Goal: Task Accomplishment & Management: Use online tool/utility

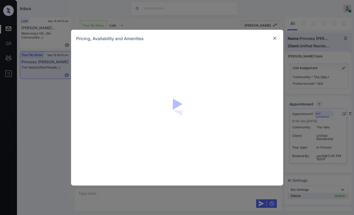
scroll to position [661, 0]
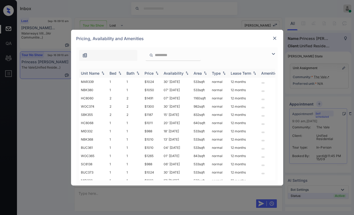
click at [112, 74] on div "Bed" at bounding box center [113, 73] width 7 height 5
click at [112, 73] on div "Bed" at bounding box center [113, 73] width 7 height 5
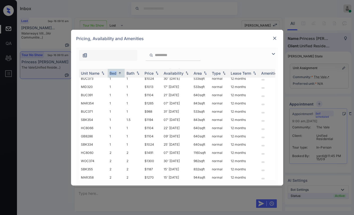
scroll to position [0, 0]
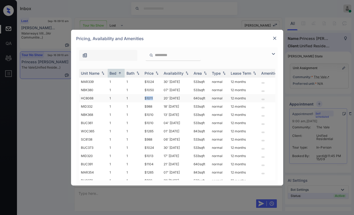
drag, startPoint x: 143, startPoint y: 96, endPoint x: 158, endPoint y: 97, distance: 15.1
click at [158, 97] on td "$1011" at bounding box center [152, 98] width 19 height 8
copy td "$1011"
drag, startPoint x: 142, startPoint y: 87, endPoint x: 158, endPoint y: 88, distance: 16.7
click at [158, 88] on tr "NBK380 1 1 $1050 07' Jan 26 533 sqft normal 12 months" at bounding box center [217, 90] width 277 height 8
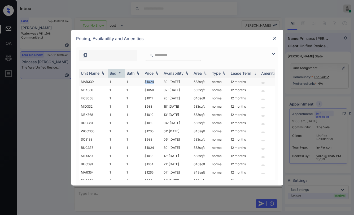
drag, startPoint x: 145, startPoint y: 80, endPoint x: 156, endPoint y: 80, distance: 10.9
click at [156, 80] on td "$1024" at bounding box center [152, 81] width 19 height 8
copy td "$1024"
drag, startPoint x: 141, startPoint y: 123, endPoint x: 164, endPoint y: 121, distance: 23.7
click at [165, 122] on tr "BUC361 1 1 $1010 04' Aug 25 533 sqft normal 12 months" at bounding box center [217, 123] width 277 height 8
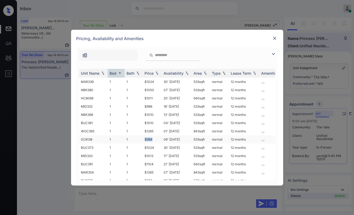
drag, startPoint x: 141, startPoint y: 139, endPoint x: 154, endPoint y: 138, distance: 13.1
click at [154, 138] on tr "SC8138 1 1 $988 06' Aug 25 533 sqft normal 12 months" at bounding box center [217, 139] width 277 height 8
copy tr "$988"
click at [274, 36] on img at bounding box center [274, 38] width 5 height 5
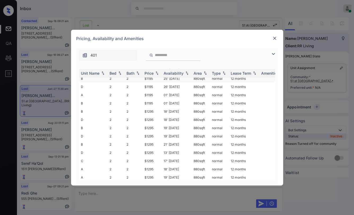
scroll to position [86, 0]
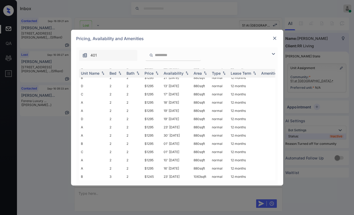
click at [274, 38] on img at bounding box center [274, 38] width 5 height 5
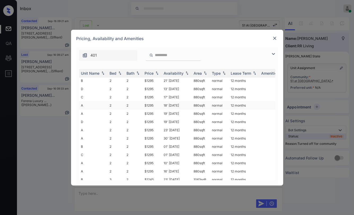
scroll to position [86, 0]
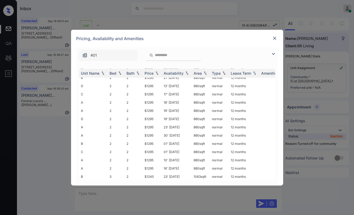
click at [273, 37] on img at bounding box center [274, 38] width 5 height 5
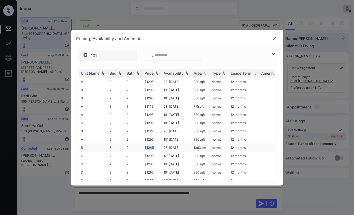
drag, startPoint x: 143, startPoint y: 145, endPoint x: 155, endPoint y: 144, distance: 12.0
click at [155, 144] on td "$1245" at bounding box center [152, 147] width 19 height 8
copy td "$1245"
click at [276, 37] on img at bounding box center [274, 38] width 5 height 5
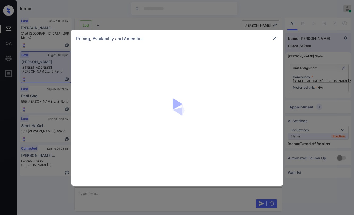
scroll to position [0, 2]
click at [275, 37] on img at bounding box center [274, 38] width 5 height 5
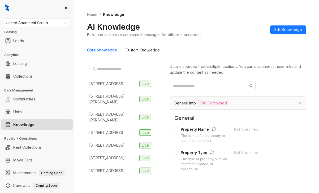
click at [55, 25] on span "United Apartment Group" at bounding box center [36, 23] width 60 height 8
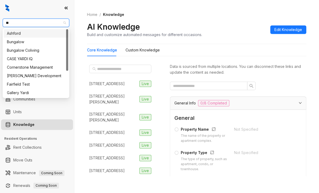
type input "***"
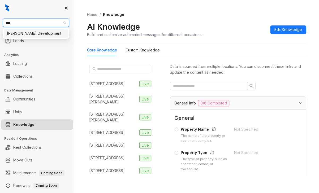
click at [28, 33] on div "[PERSON_NAME] Development" at bounding box center [36, 34] width 58 height 6
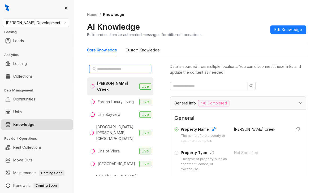
click at [123, 67] on input "text" at bounding box center [120, 69] width 47 height 6
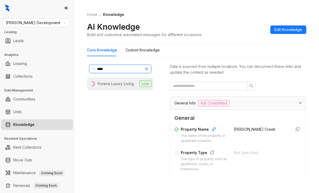
type input "****"
click at [120, 83] on div "Forena Luxury Living" at bounding box center [116, 84] width 36 height 6
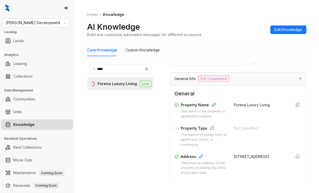
scroll to position [106, 0]
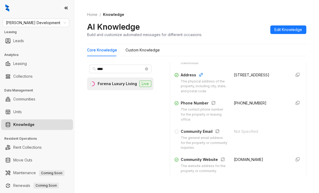
click at [234, 105] on span "+19045862949" at bounding box center [250, 103] width 33 height 5
copy div "+19045862949"
click at [45, 25] on span "Davis Development" at bounding box center [36, 23] width 60 height 8
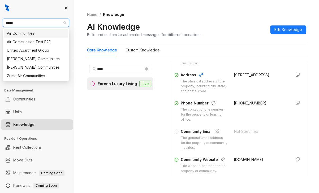
type input "******"
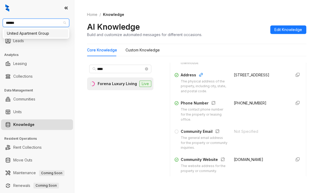
click at [29, 35] on div "United Apartment Group" at bounding box center [36, 34] width 58 height 6
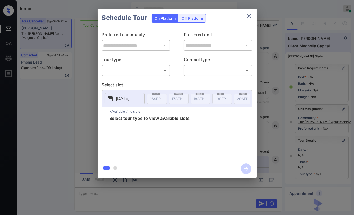
scroll to position [2858, 0]
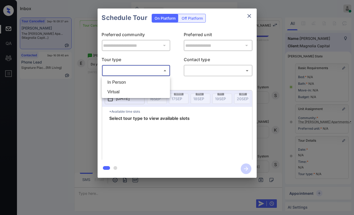
click at [123, 67] on body "Inbox [PERSON_NAME] [PERSON_NAME] Online Set yourself offline Set yourself on b…" at bounding box center [177, 107] width 354 height 215
click at [121, 79] on li "In Person" at bounding box center [136, 82] width 66 height 10
type input "********"
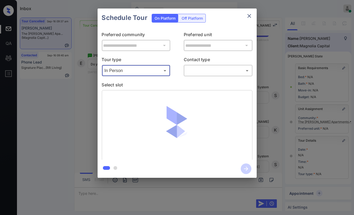
click at [194, 72] on body "Inbox Danielle Dela Cruz Online Set yourself offline Set yourself on break Prof…" at bounding box center [177, 107] width 354 height 215
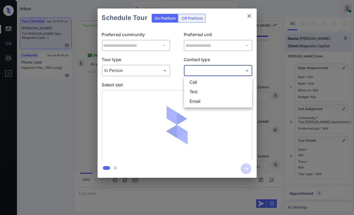
click at [193, 94] on li "Text" at bounding box center [218, 92] width 66 height 10
type input "****"
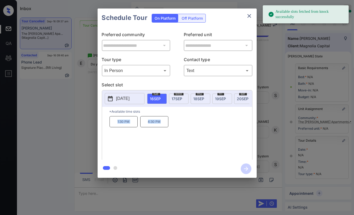
drag, startPoint x: 130, startPoint y: 127, endPoint x: 199, endPoint y: 138, distance: 69.8
click at [201, 138] on div "1:30 PM 4:30 PM" at bounding box center [181, 137] width 143 height 42
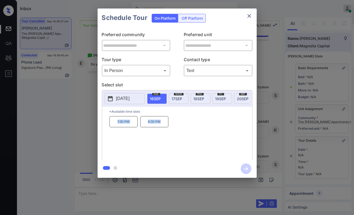
copy div "1:30 PM 4:30 PM"
click at [248, 15] on icon "close" at bounding box center [249, 16] width 6 height 6
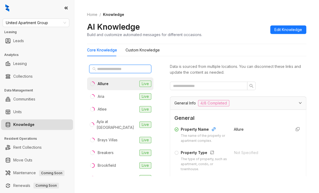
click at [105, 68] on input "text" at bounding box center [120, 69] width 47 height 6
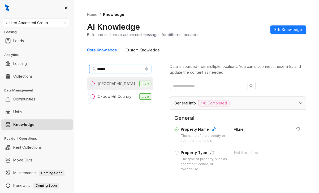
type input "******"
click at [113, 84] on div "Country Club Manor" at bounding box center [116, 84] width 37 height 6
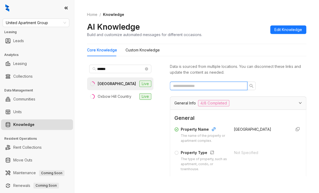
click at [184, 85] on input "text" at bounding box center [206, 86] width 67 height 6
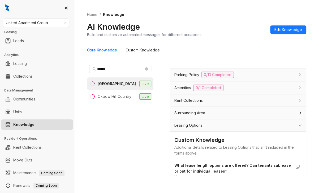
scroll to position [186, 0]
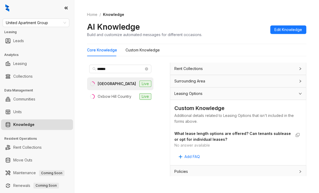
type input "****"
click at [193, 94] on span "Leasing Options" at bounding box center [188, 94] width 28 height 6
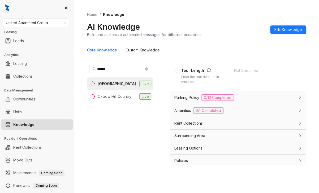
scroll to position [17, 0]
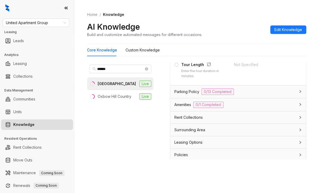
click at [195, 141] on span "Leasing Options" at bounding box center [188, 143] width 28 height 6
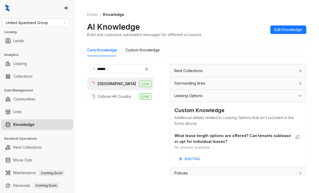
scroll to position [191, 0]
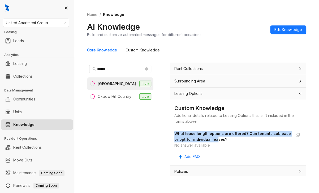
drag, startPoint x: 175, startPoint y: 130, endPoint x: 236, endPoint y: 134, distance: 61.1
click at [232, 138] on strong "What lease length options are offered? Can tenants sublease or opt for individu…" at bounding box center [232, 136] width 116 height 10
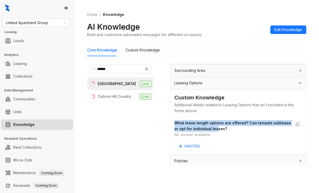
scroll to position [17, 0]
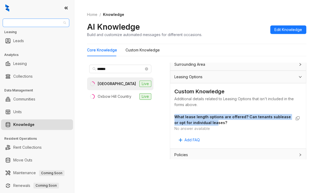
click at [53, 20] on span "United Apartment Group" at bounding box center [36, 23] width 60 height 8
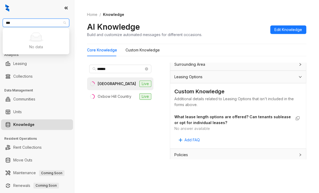
type input "**"
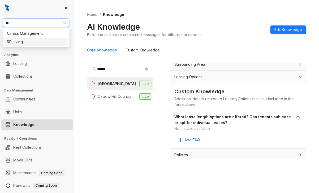
click at [16, 43] on div "RR Living" at bounding box center [36, 42] width 58 height 6
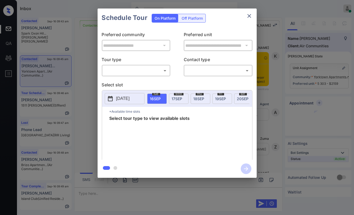
scroll to position [764, 0]
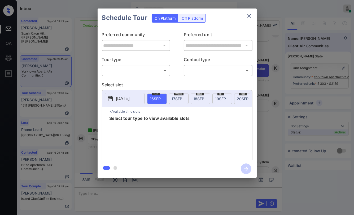
click at [129, 67] on body "Inbox Danielle Dela Cruz Online Set yourself offline Set yourself on break Prof…" at bounding box center [177, 107] width 354 height 215
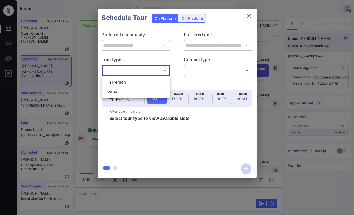
click at [120, 85] on li "In Person" at bounding box center [136, 82] width 66 height 10
type input "********"
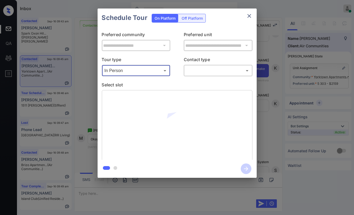
click at [207, 70] on body "Inbox Danielle Dela Cruz Online Set yourself offline Set yourself on break Prof…" at bounding box center [177, 107] width 354 height 215
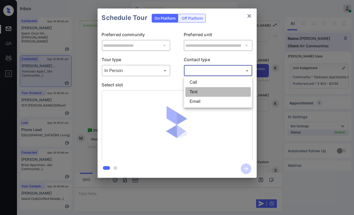
click at [195, 88] on li "Text" at bounding box center [218, 92] width 66 height 10
type input "****"
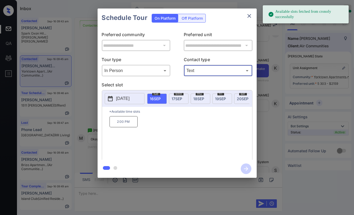
click at [122, 124] on p "2:00 PM" at bounding box center [124, 121] width 28 height 11
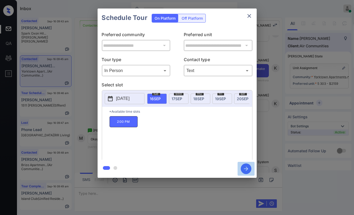
click at [249, 167] on icon "button" at bounding box center [246, 168] width 11 height 11
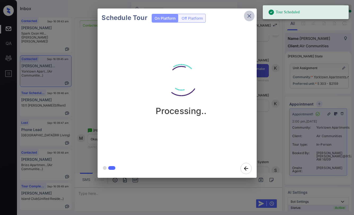
click at [249, 15] on icon "close" at bounding box center [249, 16] width 6 height 6
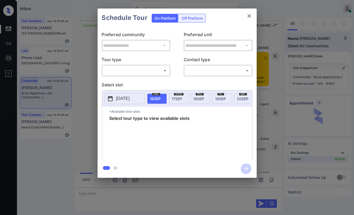
scroll to position [569, 0]
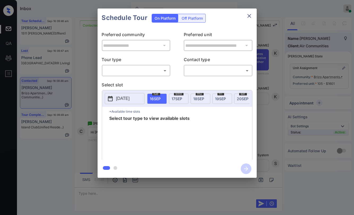
click at [134, 75] on div "​ ​" at bounding box center [136, 70] width 69 height 11
click at [128, 73] on body "Inbox Danielle Dela Cruz Online Set yourself offline Set yourself on break Prof…" at bounding box center [177, 107] width 354 height 215
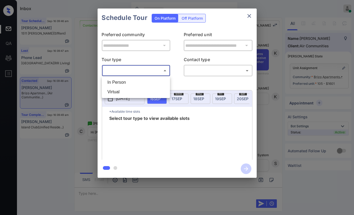
click at [119, 88] on li "Virtual" at bounding box center [136, 92] width 66 height 10
type input "*******"
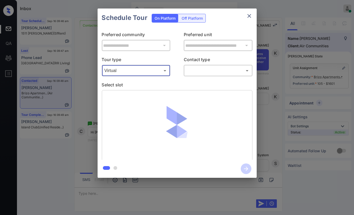
click at [207, 69] on body "Inbox Danielle Dela Cruz Online Set yourself offline Set yourself on break Prof…" at bounding box center [177, 107] width 354 height 215
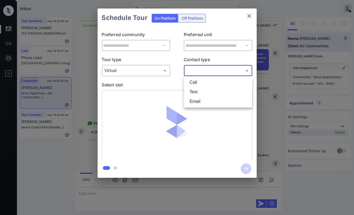
click at [194, 89] on li "Text" at bounding box center [218, 92] width 66 height 10
type input "****"
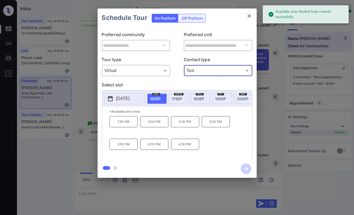
click at [249, 18] on icon "close" at bounding box center [249, 16] width 6 height 6
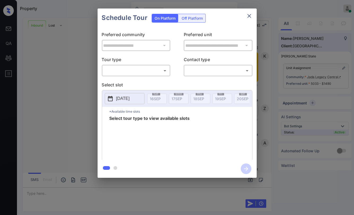
scroll to position [328, 0]
click at [131, 70] on body "Property [PERSON_NAME] [PERSON_NAME] Online Set yourself offline Set yourself o…" at bounding box center [177, 107] width 354 height 215
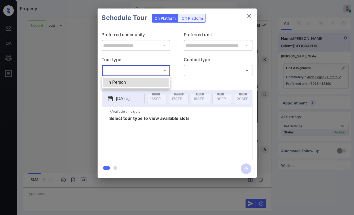
click at [124, 81] on li "In Person" at bounding box center [136, 82] width 66 height 10
type input "********"
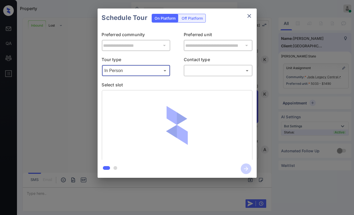
click at [210, 71] on body "Property [PERSON_NAME] [PERSON_NAME] Online Set yourself offline Set yourself o…" at bounding box center [177, 107] width 354 height 215
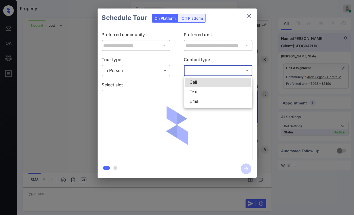
click at [200, 92] on li "Text" at bounding box center [218, 92] width 66 height 10
type input "****"
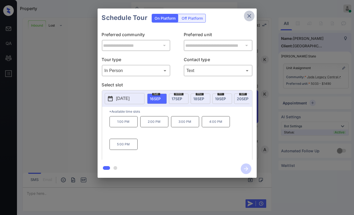
click at [249, 14] on icon "close" at bounding box center [249, 16] width 6 height 6
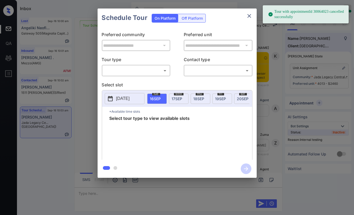
scroll to position [2206, 0]
click at [134, 71] on body "Tour with appointmentId 30064023 cancelled successfully Inbox Danielle Dela Cru…" at bounding box center [177, 107] width 354 height 215
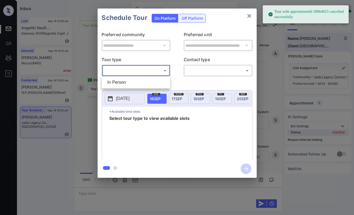
click at [122, 83] on li "In Person" at bounding box center [136, 82] width 66 height 10
type input "********"
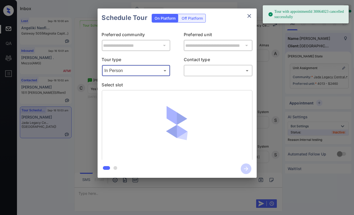
click at [207, 74] on body "Tour with appointmentId 30064023 cancelled successfully Inbox Danielle Dela Cru…" at bounding box center [177, 107] width 354 height 215
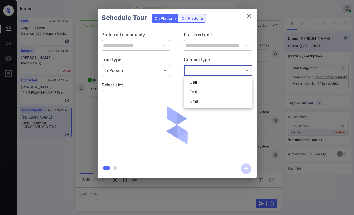
click at [195, 92] on li "Text" at bounding box center [218, 92] width 66 height 10
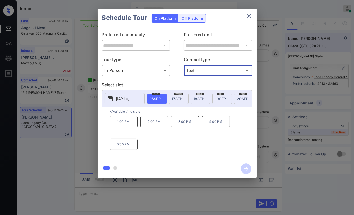
type input "****"
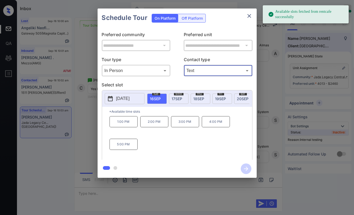
click at [128, 122] on p "1:00 PM" at bounding box center [124, 121] width 28 height 11
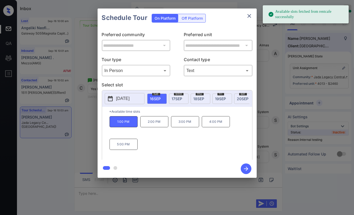
click at [248, 167] on icon "button" at bounding box center [246, 168] width 11 height 11
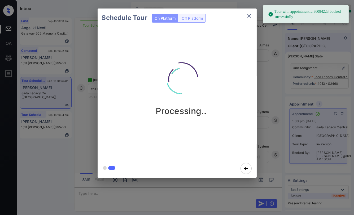
click at [251, 16] on icon "close" at bounding box center [249, 16] width 6 height 6
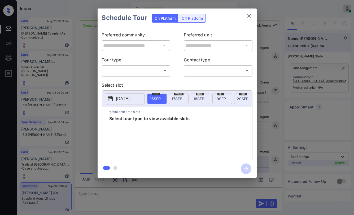
scroll to position [716, 0]
click at [109, 69] on body "Inbox [PERSON_NAME] [PERSON_NAME] Online Set yourself offline Set yourself on b…" at bounding box center [177, 107] width 354 height 215
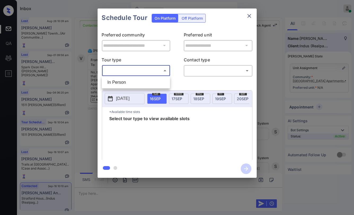
click at [121, 80] on li "In Person" at bounding box center [136, 82] width 66 height 10
type input "********"
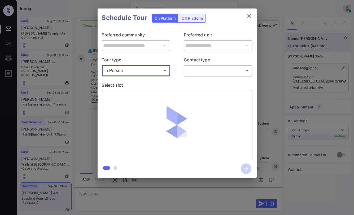
click at [212, 71] on body "Inbox [PERSON_NAME] [PERSON_NAME] Online Set yourself offline Set yourself on b…" at bounding box center [177, 107] width 354 height 215
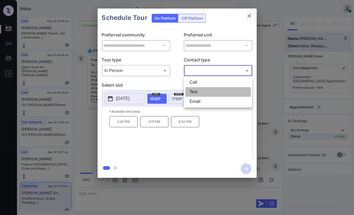
click at [196, 91] on li "Text" at bounding box center [218, 92] width 66 height 10
type input "****"
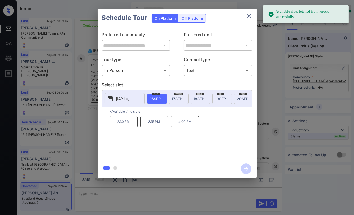
click at [180, 97] on span "[DATE]" at bounding box center [177, 98] width 11 height 5
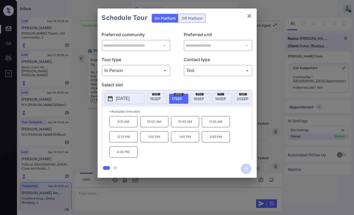
click at [248, 18] on icon "close" at bounding box center [249, 16] width 6 height 6
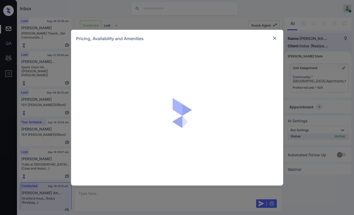
scroll to position [716, 0]
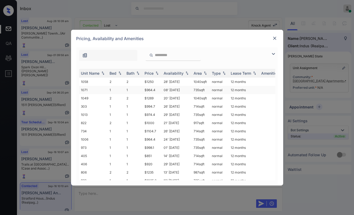
click at [109, 89] on td "1" at bounding box center [116, 90] width 17 height 8
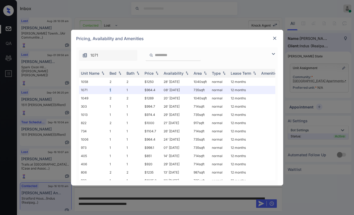
click at [273, 41] on img at bounding box center [274, 38] width 5 height 5
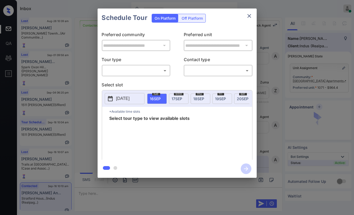
scroll to position [716, 0]
click at [129, 74] on body "Inbox Danielle Dela Cruz Online Set yourself offline Set yourself on break Prof…" at bounding box center [177, 107] width 354 height 215
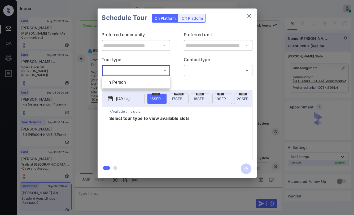
click at [122, 81] on li "In Person" at bounding box center [136, 82] width 66 height 10
type input "********"
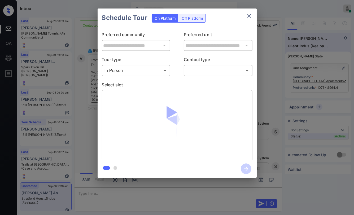
click at [196, 72] on body "Inbox Danielle Dela Cruz Online Set yourself offline Set yourself on break Prof…" at bounding box center [177, 107] width 354 height 215
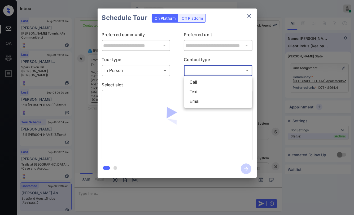
click at [190, 91] on li "Text" at bounding box center [218, 92] width 66 height 10
type input "****"
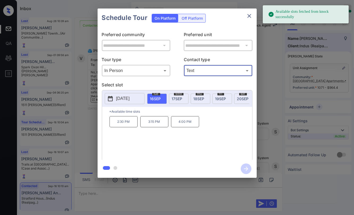
click at [176, 97] on span "[DATE]" at bounding box center [177, 98] width 11 height 5
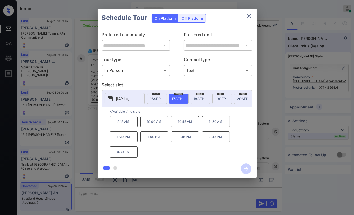
click at [156, 141] on p "1:00 PM" at bounding box center [154, 136] width 28 height 11
click at [247, 168] on icon "button" at bounding box center [246, 168] width 4 height 4
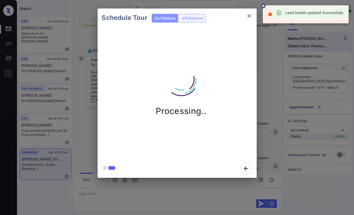
click at [263, 5] on circle at bounding box center [263, 5] width 3 height 3
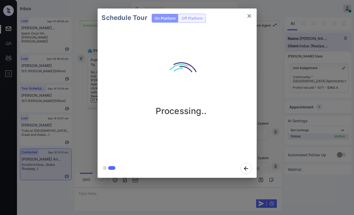
click at [250, 14] on icon "close" at bounding box center [249, 16] width 6 height 6
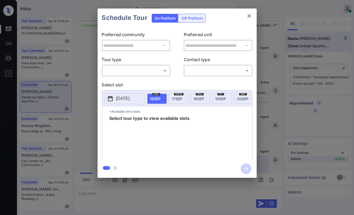
scroll to position [319, 0]
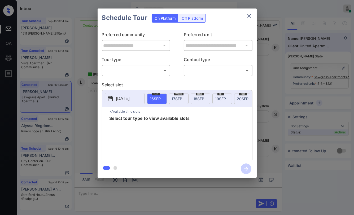
click at [119, 68] on body "Inbox [PERSON_NAME] [PERSON_NAME] Online Set yourself offline Set yourself on b…" at bounding box center [177, 107] width 354 height 215
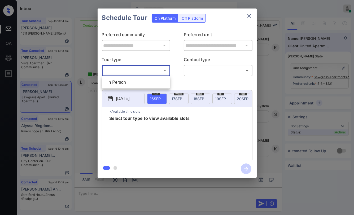
click at [116, 80] on li "In Person" at bounding box center [136, 82] width 66 height 10
type input "********"
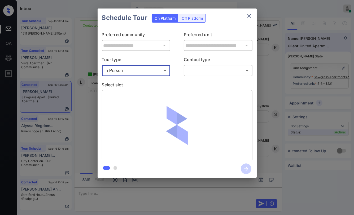
click at [76, 98] on div "**********" at bounding box center [177, 93] width 354 height 186
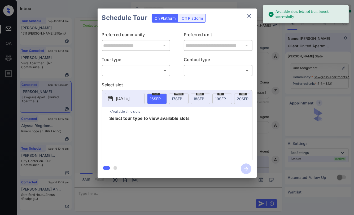
scroll to position [319, 0]
click at [110, 69] on body "Available slots fetched from knock successfully Inbox [PERSON_NAME] [PERSON_NAM…" at bounding box center [177, 107] width 354 height 215
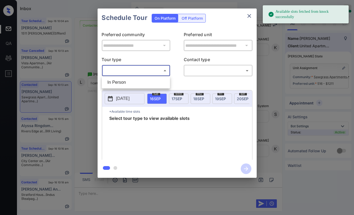
click at [115, 81] on li "In Person" at bounding box center [136, 82] width 66 height 10
type input "********"
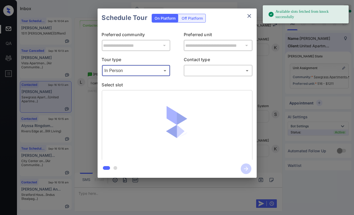
click at [206, 71] on body "Available slots fetched from knock successfully Inbox Danielle Dela Cruz Online…" at bounding box center [177, 107] width 354 height 215
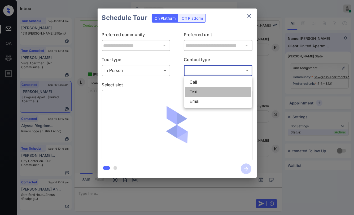
click at [194, 91] on li "Text" at bounding box center [218, 92] width 66 height 10
type input "****"
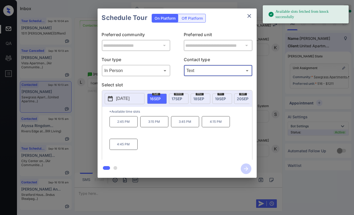
click at [199, 97] on span "18 SEP" at bounding box center [199, 98] width 11 height 5
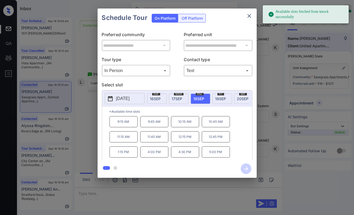
click at [180, 96] on span "17 SEP" at bounding box center [177, 98] width 11 height 5
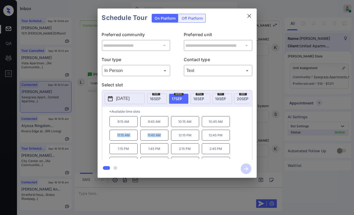
drag, startPoint x: 113, startPoint y: 138, endPoint x: 162, endPoint y: 138, distance: 48.8
click at [162, 138] on div "9:15 AM 9:45 AM 10:15 AM 10:45 AM 11:15 AM 11:45 AM 12:15 PM 12:45 PM 1:15 PM 1…" at bounding box center [181, 137] width 143 height 42
copy div "11:15 AM 11:45 AM"
click at [248, 16] on icon "close" at bounding box center [250, 16] width 4 height 4
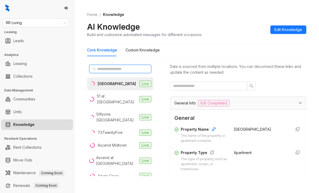
click at [103, 71] on input "text" at bounding box center [120, 69] width 47 height 6
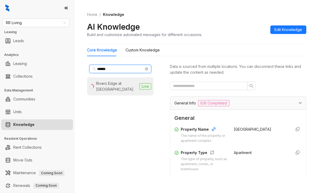
type input "******"
click at [116, 82] on div "Rivers Edge at Carolina Stadium" at bounding box center [116, 87] width 41 height 12
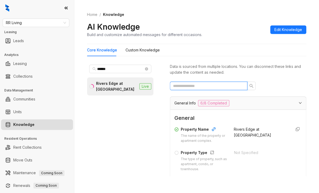
click at [191, 88] on input "text" at bounding box center [206, 86] width 67 height 6
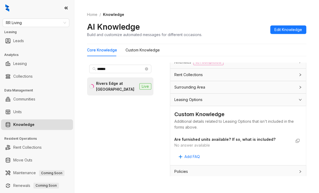
scroll to position [145, 0]
type input "******"
drag, startPoint x: 179, startPoint y: 145, endPoint x: 213, endPoint y: 145, distance: 34.8
click at [213, 145] on div "Custom Knowledge Additional details related to Leasing Options that isn't inclu…" at bounding box center [238, 135] width 136 height 59
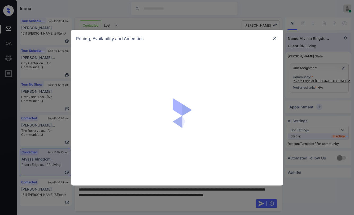
scroll to position [528, 0]
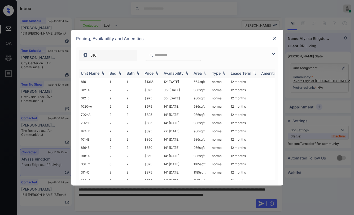
click at [112, 72] on div "Bed" at bounding box center [113, 73] width 7 height 5
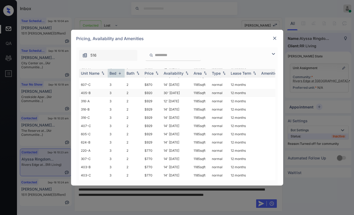
scroll to position [88, 0]
drag, startPoint x: 140, startPoint y: 146, endPoint x: 154, endPoint y: 146, distance: 13.8
click at [154, 146] on tr "220-A 3 2 $770 14' [DATE] sqft normal 12 months" at bounding box center [217, 149] width 277 height 8
copy tr "$770"
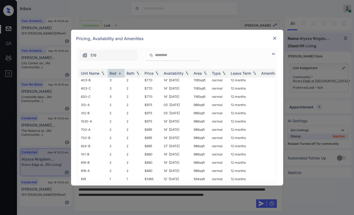
click at [273, 38] on img at bounding box center [274, 38] width 5 height 5
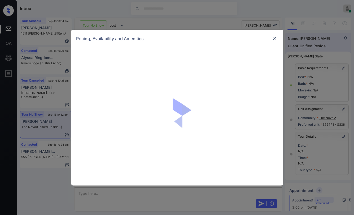
scroll to position [25, 0]
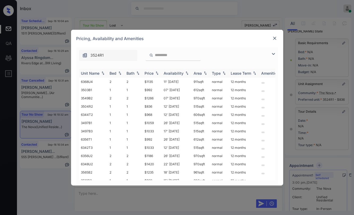
click at [115, 73] on div "Bed" at bounding box center [113, 73] width 7 height 5
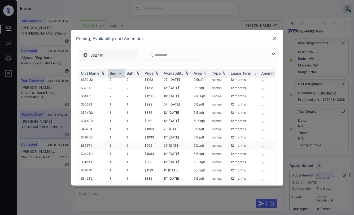
scroll to position [102, 0]
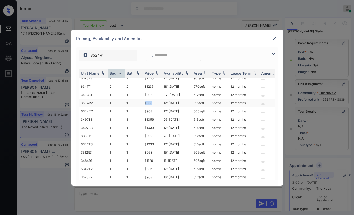
click at [157, 100] on td "$836" at bounding box center [152, 103] width 19 height 8
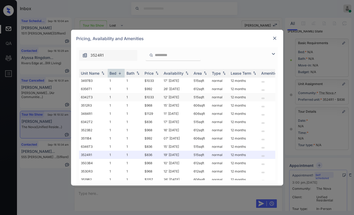
scroll to position [161, 0]
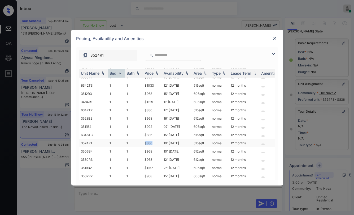
drag, startPoint x: 145, startPoint y: 137, endPoint x: 155, endPoint y: 137, distance: 10.3
click at [155, 139] on td "$836" at bounding box center [152, 143] width 19 height 8
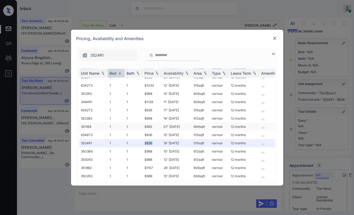
copy td "$836"
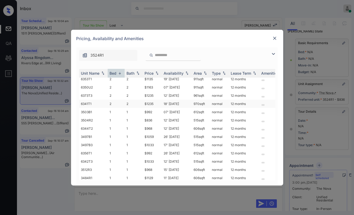
scroll to position [73, 0]
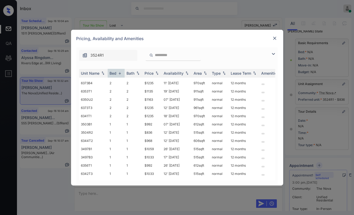
click at [273, 36] on img at bounding box center [274, 38] width 5 height 5
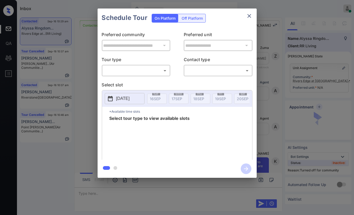
click at [156, 71] on body "Inbox Danielle Dela Cruz Online Set yourself offline Set yourself on break Prof…" at bounding box center [177, 107] width 354 height 215
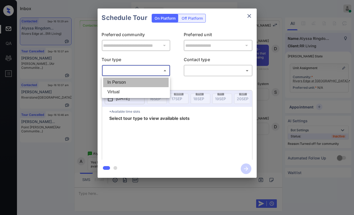
click at [121, 82] on li "In Person" at bounding box center [136, 82] width 66 height 10
type input "********"
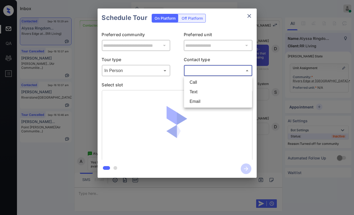
click at [198, 70] on body "Inbox Danielle Dela Cruz Online Set yourself offline Set yourself on break Prof…" at bounding box center [177, 107] width 354 height 215
click at [193, 92] on li "Text" at bounding box center [218, 92] width 66 height 10
type input "****"
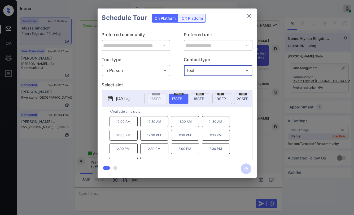
scroll to position [8, 0]
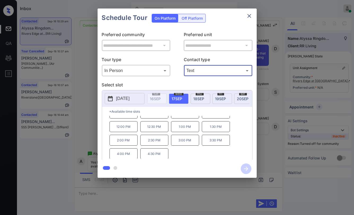
click at [251, 15] on icon "close" at bounding box center [249, 16] width 6 height 6
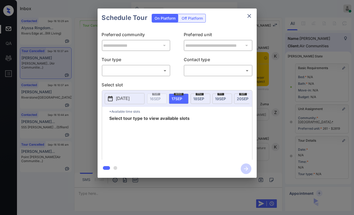
scroll to position [50, 0]
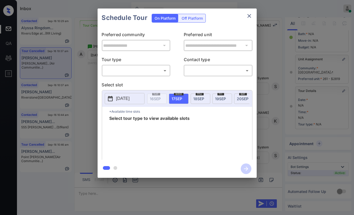
click at [139, 66] on div "​ ​" at bounding box center [136, 70] width 69 height 11
click at [130, 72] on body "Inbox Danielle Dela Cruz Online Set yourself offline Set yourself on break Prof…" at bounding box center [177, 107] width 354 height 215
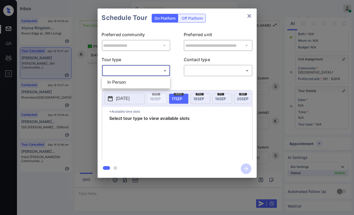
drag, startPoint x: 123, startPoint y: 85, endPoint x: 198, endPoint y: 75, distance: 75.2
click at [123, 84] on li "In Person" at bounding box center [136, 82] width 66 height 10
type input "********"
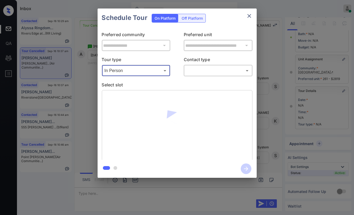
click at [205, 73] on body "Inbox Danielle Dela Cruz Online Set yourself offline Set yourself on break Prof…" at bounding box center [177, 107] width 354 height 215
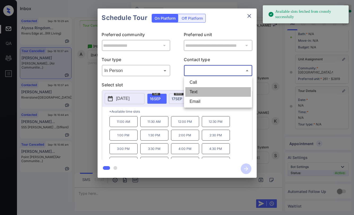
click at [195, 91] on li "Text" at bounding box center [218, 92] width 66 height 10
type input "****"
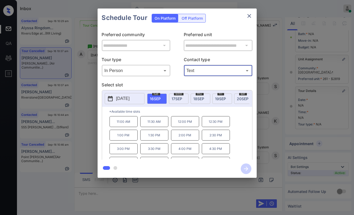
click at [201, 97] on span "18 SEP" at bounding box center [199, 98] width 11 height 5
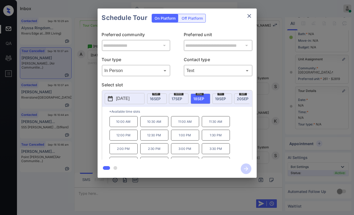
click at [125, 153] on p "2:00 PM" at bounding box center [124, 148] width 28 height 11
click at [245, 168] on icon "button" at bounding box center [246, 168] width 11 height 11
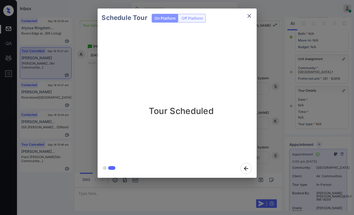
click at [35, 63] on div "Schedule Tour On Platform Off Platform Tour Scheduled" at bounding box center [177, 93] width 354 height 186
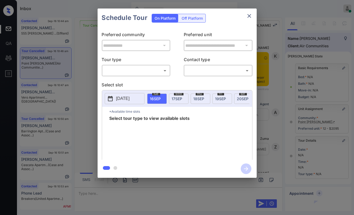
scroll to position [50, 0]
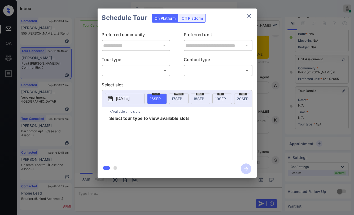
click at [125, 71] on body "Inbox [PERSON_NAME] [PERSON_NAME] Online Set yourself offline Set yourself on b…" at bounding box center [177, 107] width 354 height 215
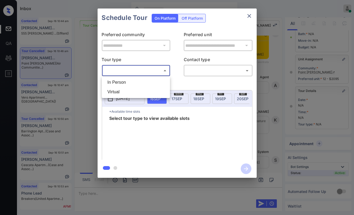
click at [119, 81] on li "In Person" at bounding box center [136, 82] width 66 height 10
type input "********"
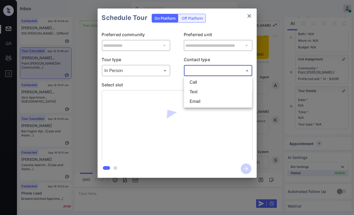
click at [220, 71] on body "Inbox [PERSON_NAME] [PERSON_NAME] Online Set yourself offline Set yourself on b…" at bounding box center [177, 107] width 354 height 215
click at [198, 92] on li "Text" at bounding box center [218, 92] width 66 height 10
type input "****"
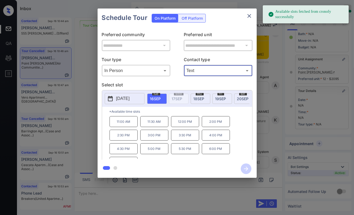
click at [214, 124] on p "2:00 PM" at bounding box center [216, 121] width 28 height 11
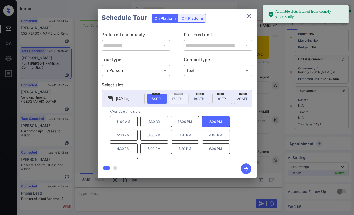
drag, startPoint x: 245, startPoint y: 166, endPoint x: 232, endPoint y: 161, distance: 14.0
click at [245, 166] on icon "button" at bounding box center [246, 168] width 11 height 11
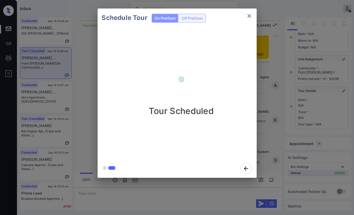
click at [81, 67] on div "Schedule Tour On Platform Off Platform Tour Scheduled" at bounding box center [177, 93] width 354 height 186
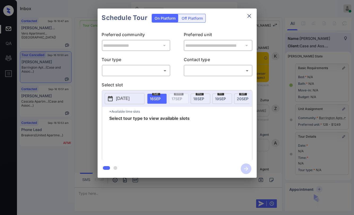
scroll to position [3192, 0]
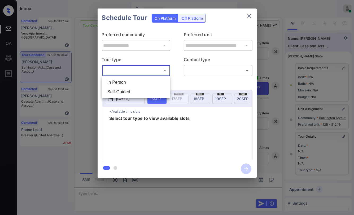
click at [112, 68] on body "Inbox [PERSON_NAME] [PERSON_NAME] Online Set yourself offline Set yourself on b…" at bounding box center [177, 107] width 354 height 215
drag, startPoint x: 117, startPoint y: 83, endPoint x: 199, endPoint y: 70, distance: 83.4
click at [117, 82] on li "In Person" at bounding box center [136, 82] width 66 height 10
type input "********"
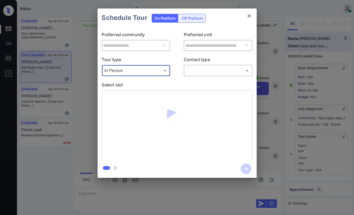
click at [206, 69] on body "Inbox [PERSON_NAME] [PERSON_NAME] Online Set yourself offline Set yourself on b…" at bounding box center [177, 107] width 354 height 215
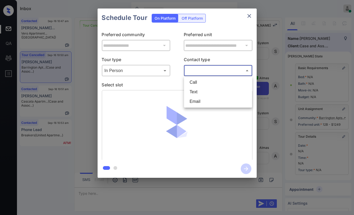
click at [198, 92] on li "Text" at bounding box center [218, 92] width 66 height 10
type input "****"
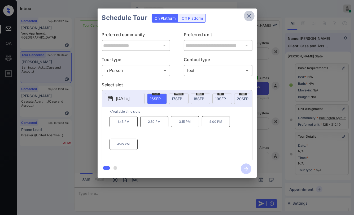
click at [248, 14] on icon "close" at bounding box center [249, 16] width 6 height 6
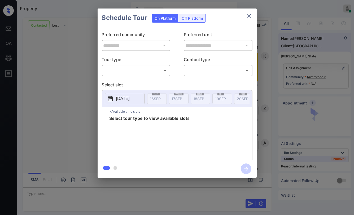
scroll to position [976, 0]
click at [248, 16] on icon "close" at bounding box center [249, 16] width 6 height 6
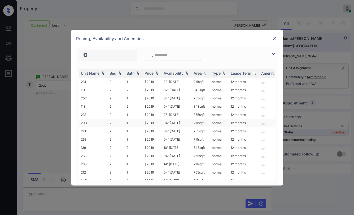
scroll to position [15, 0]
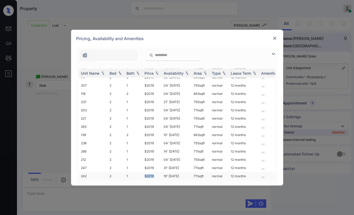
drag, startPoint x: 143, startPoint y: 173, endPoint x: 156, endPoint y: 171, distance: 13.4
click at [156, 172] on td "$2019" at bounding box center [152, 176] width 19 height 8
copy td "$2019"
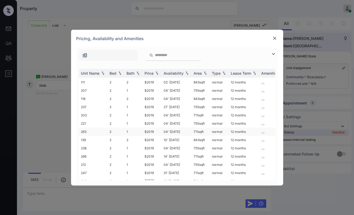
scroll to position [0, 0]
click at [276, 36] on img at bounding box center [274, 38] width 5 height 5
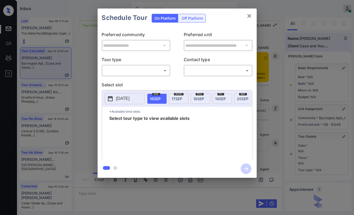
scroll to position [3253, 0]
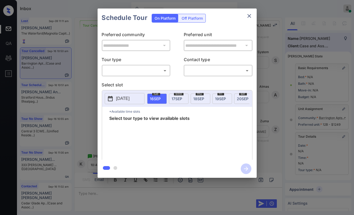
click at [144, 67] on body "Inbox Danielle Dela Cruz Online Set yourself offline Set yourself on break Prof…" at bounding box center [177, 107] width 354 height 215
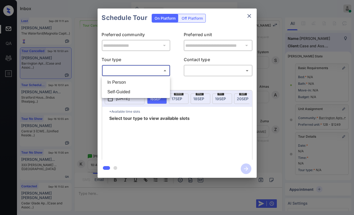
drag, startPoint x: 120, startPoint y: 81, endPoint x: 205, endPoint y: 66, distance: 85.4
click at [121, 81] on li "In Person" at bounding box center [136, 82] width 66 height 10
type input "********"
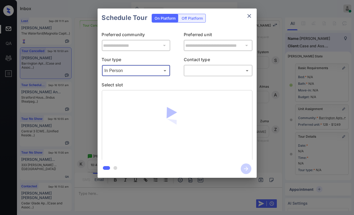
click at [207, 65] on div "​ ​" at bounding box center [218, 70] width 69 height 11
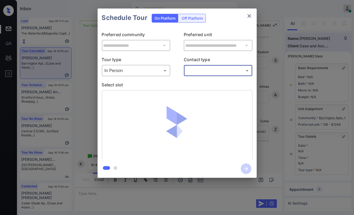
click at [202, 68] on body "Inbox Danielle Dela Cruz Online Set yourself offline Set yourself on break Prof…" at bounding box center [177, 107] width 354 height 215
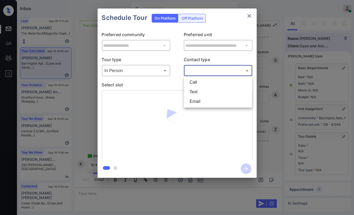
click at [195, 88] on li "Text" at bounding box center [218, 92] width 66 height 10
type input "****"
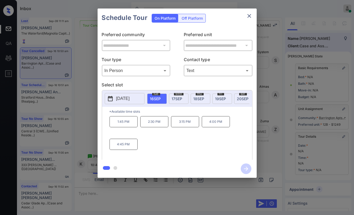
click at [89, 90] on div "**********" at bounding box center [177, 93] width 354 height 186
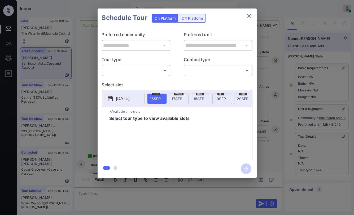
scroll to position [50, 0]
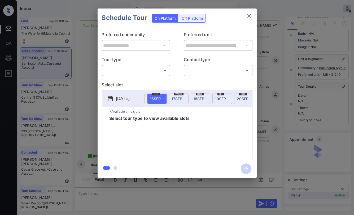
click at [130, 67] on body "Inbox [PERSON_NAME] [PERSON_NAME] Online Set yourself offline Set yourself on b…" at bounding box center [177, 107] width 354 height 215
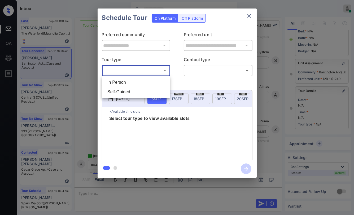
click at [115, 80] on li "In Person" at bounding box center [136, 82] width 66 height 10
type input "********"
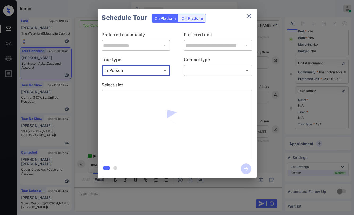
click at [214, 68] on body "Inbox [PERSON_NAME] [PERSON_NAME] Online Set yourself offline Set yourself on b…" at bounding box center [177, 107] width 354 height 215
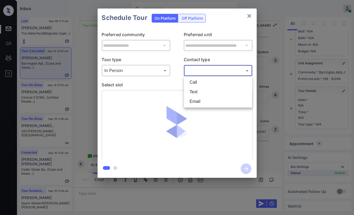
click at [195, 90] on li "Text" at bounding box center [218, 92] width 66 height 10
type input "****"
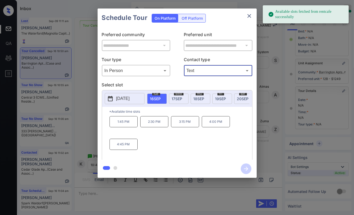
click at [98, 98] on div "**********" at bounding box center [177, 93] width 159 height 132
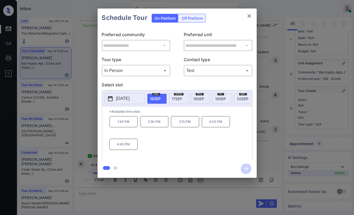
click at [83, 98] on div "**********" at bounding box center [177, 93] width 354 height 186
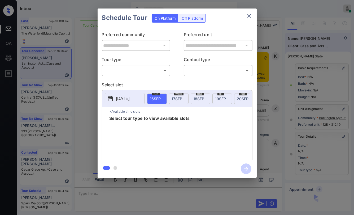
scroll to position [50, 0]
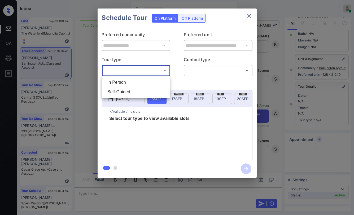
click at [125, 67] on body "Inbox [PERSON_NAME] [PERSON_NAME] Online Set yourself offline Set yourself on b…" at bounding box center [177, 107] width 354 height 215
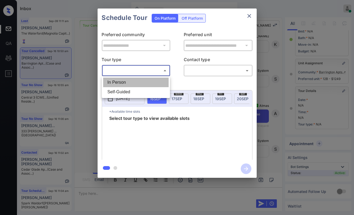
click at [116, 82] on li "In Person" at bounding box center [136, 82] width 66 height 10
type input "********"
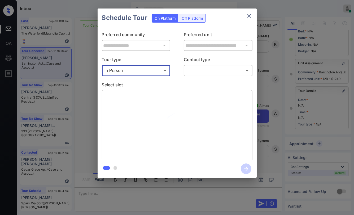
click at [215, 71] on body "Inbox [PERSON_NAME] [PERSON_NAME] Online Set yourself offline Set yourself on b…" at bounding box center [177, 107] width 354 height 215
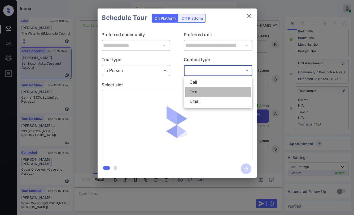
click at [196, 90] on li "Text" at bounding box center [218, 92] width 66 height 10
type input "****"
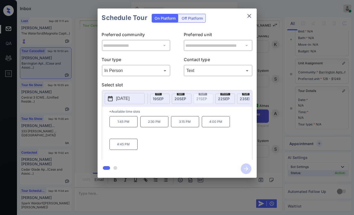
scroll to position [0, 71]
click at [236, 98] on span "23 SEP" at bounding box center [238, 98] width 12 height 5
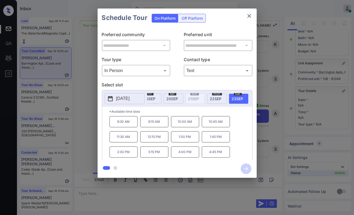
click at [214, 126] on p "10:45 AM" at bounding box center [216, 121] width 28 height 11
click at [249, 168] on icon "button" at bounding box center [246, 168] width 11 height 11
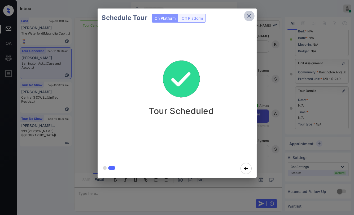
click at [248, 14] on icon "close" at bounding box center [249, 16] width 6 height 6
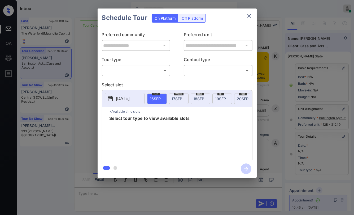
scroll to position [50, 0]
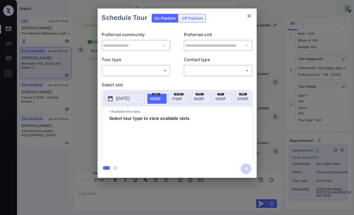
click at [123, 70] on body "Inbox Danielle Dela Cruz Online Set yourself offline Set yourself on break Prof…" at bounding box center [177, 107] width 354 height 215
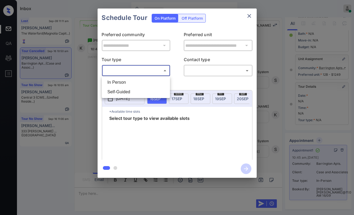
click at [118, 80] on li "In Person" at bounding box center [136, 82] width 66 height 10
type input "********"
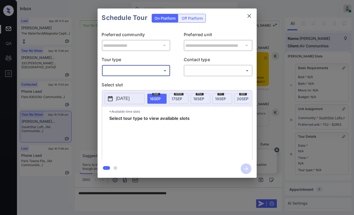
scroll to position [1638, 0]
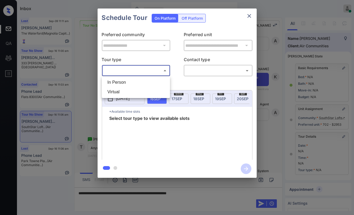
click at [118, 72] on body "Inbox [PERSON_NAME] [PERSON_NAME] Online Set yourself offline Set yourself on b…" at bounding box center [177, 107] width 354 height 215
click at [119, 81] on li "In Person" at bounding box center [136, 82] width 66 height 10
type input "********"
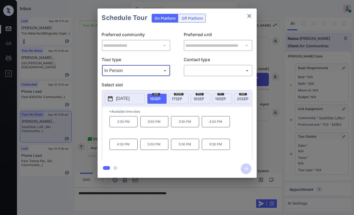
click at [247, 17] on icon "close" at bounding box center [249, 16] width 6 height 6
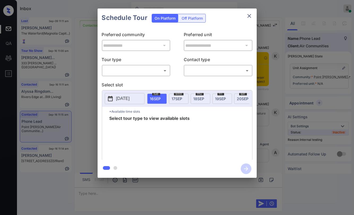
scroll to position [592, 0]
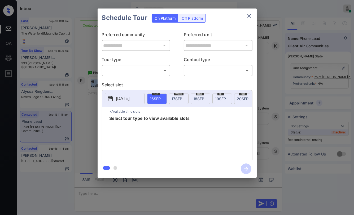
click at [250, 14] on icon "close" at bounding box center [249, 16] width 6 height 6
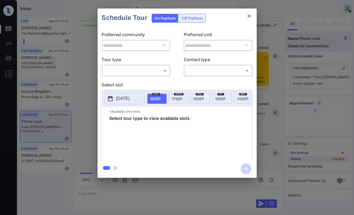
click at [140, 74] on body "Inbox [PERSON_NAME] [PERSON_NAME] Online Set yourself offline Set yourself on b…" at bounding box center [177, 107] width 354 height 215
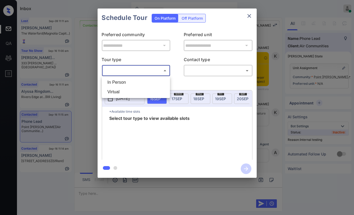
scroll to position [592, 0]
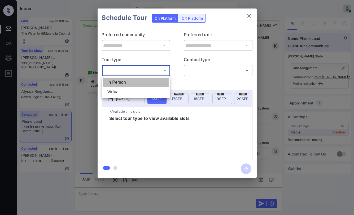
drag, startPoint x: 116, startPoint y: 83, endPoint x: 213, endPoint y: 69, distance: 98.1
click at [127, 80] on li "In Person" at bounding box center [136, 82] width 66 height 10
type input "********"
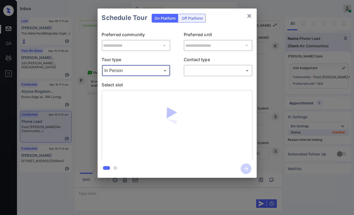
click at [213, 69] on div at bounding box center [177, 107] width 354 height 215
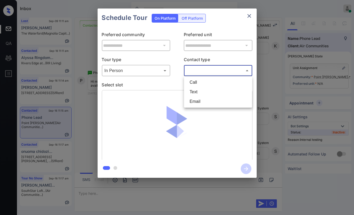
click at [202, 73] on body "Inbox Danielle Dela Cruz Online Set yourself offline Set yourself on break Prof…" at bounding box center [177, 107] width 354 height 215
click at [191, 91] on li "Text" at bounding box center [218, 92] width 66 height 10
type input "****"
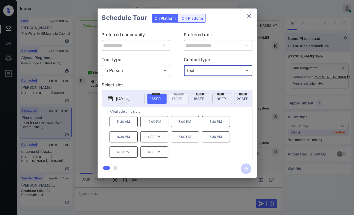
click at [280, 71] on div "**********" at bounding box center [177, 93] width 354 height 186
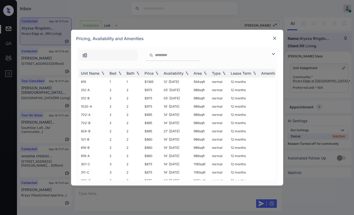
click at [275, 37] on img at bounding box center [274, 38] width 5 height 5
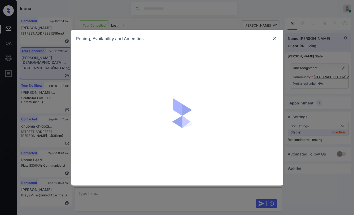
scroll to position [4255, 0]
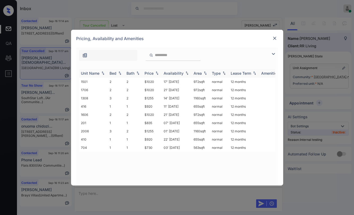
click at [114, 73] on div "Bed" at bounding box center [113, 73] width 7 height 5
drag, startPoint x: 143, startPoint y: 99, endPoint x: 155, endPoint y: 99, distance: 11.9
click at [155, 99] on td "$1020" at bounding box center [152, 98] width 19 height 8
copy td "$1020"
drag, startPoint x: 160, startPoint y: 105, endPoint x: 164, endPoint y: 105, distance: 3.7
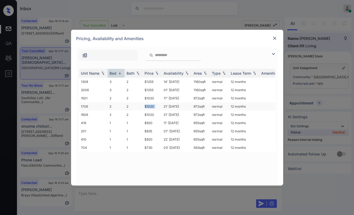
click at [164, 105] on tr "1706 2 2 $1020 21' [DATE] 972 sqft normal 12 months" at bounding box center [217, 106] width 277 height 8
copy td "$1020"
click at [275, 38] on img at bounding box center [274, 38] width 5 height 5
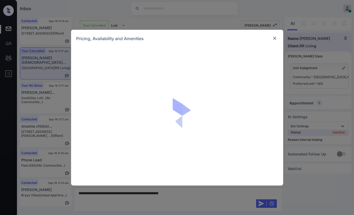
scroll to position [4255, 0]
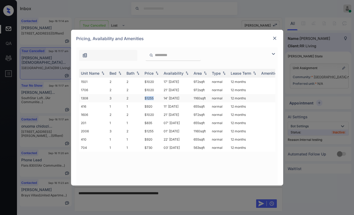
drag, startPoint x: 144, startPoint y: 97, endPoint x: 159, endPoint y: 96, distance: 14.9
click at [158, 96] on td "$1255" at bounding box center [152, 98] width 19 height 8
copy td "$1255"
click at [272, 38] on img at bounding box center [274, 38] width 5 height 5
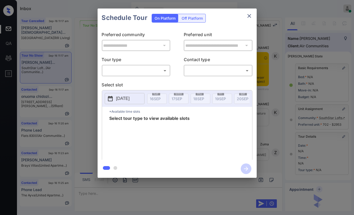
scroll to position [29, 0]
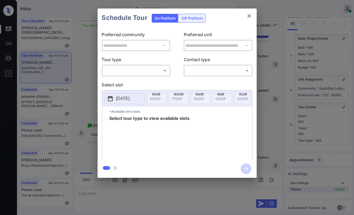
click at [119, 70] on body "Inbox [PERSON_NAME] [PERSON_NAME] Online Set yourself offline Set yourself on b…" at bounding box center [177, 107] width 354 height 215
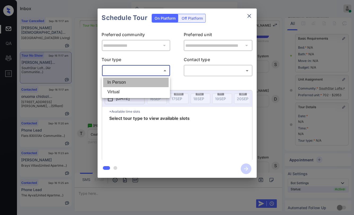
click at [125, 83] on li "In Person" at bounding box center [136, 82] width 66 height 10
type input "********"
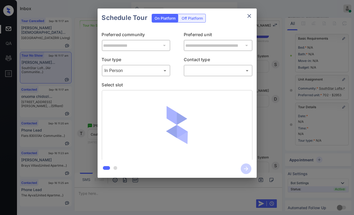
drag, startPoint x: 196, startPoint y: 76, endPoint x: 198, endPoint y: 73, distance: 2.9
click at [197, 76] on div "​ ​" at bounding box center [218, 70] width 69 height 11
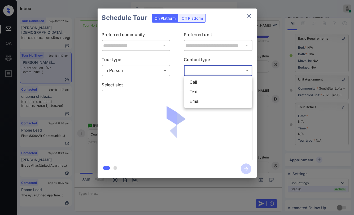
click at [199, 72] on body "Inbox Danielle Dela Cruz Online Set yourself offline Set yourself on break Prof…" at bounding box center [177, 107] width 354 height 215
click at [193, 89] on li "Text" at bounding box center [218, 92] width 66 height 10
type input "****"
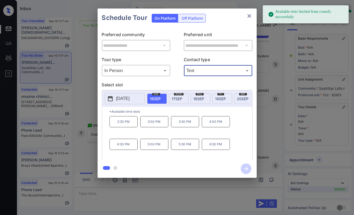
click at [155, 124] on p "3:00 PM" at bounding box center [154, 121] width 28 height 11
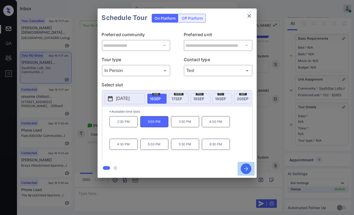
click at [247, 166] on icon "button" at bounding box center [246, 168] width 11 height 11
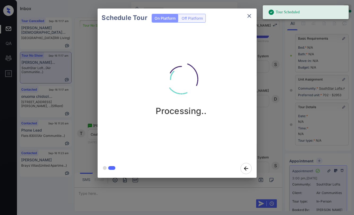
click at [249, 15] on icon "close" at bounding box center [249, 16] width 6 height 6
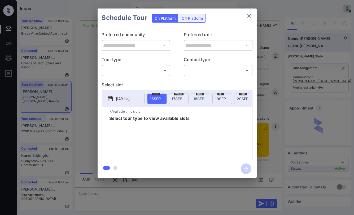
scroll to position [817, 0]
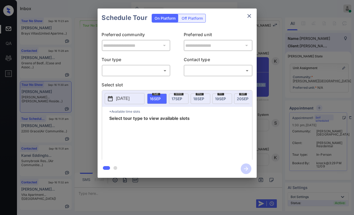
click at [248, 16] on icon "close" at bounding box center [249, 16] width 6 height 6
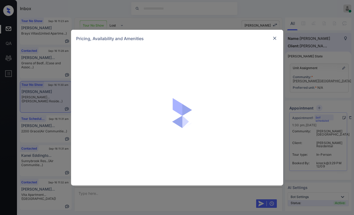
scroll to position [817, 0]
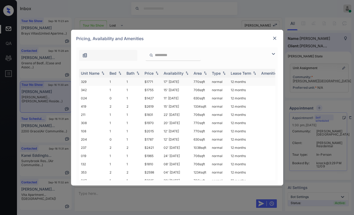
click at [110, 80] on td "1" at bounding box center [116, 81] width 17 height 8
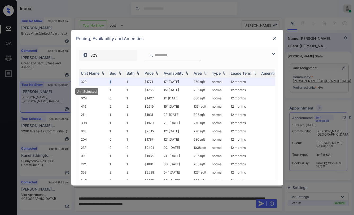
click at [276, 37] on img at bounding box center [274, 38] width 5 height 5
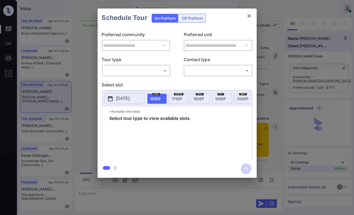
scroll to position [817, 0]
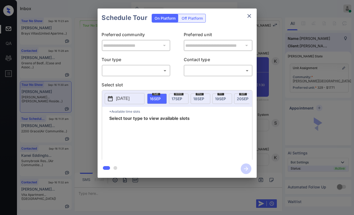
click at [129, 73] on body "Inbox [PERSON_NAME] [PERSON_NAME] Online Set yourself offline Set yourself on b…" at bounding box center [177, 107] width 354 height 215
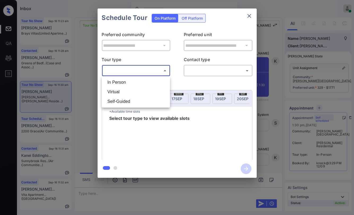
click at [118, 81] on li "In Person" at bounding box center [136, 82] width 66 height 10
type input "********"
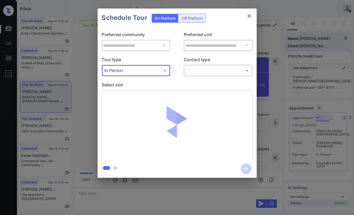
click at [210, 70] on body "Inbox [PERSON_NAME] [PERSON_NAME] Online Set yourself offline Set yourself on b…" at bounding box center [177, 107] width 354 height 215
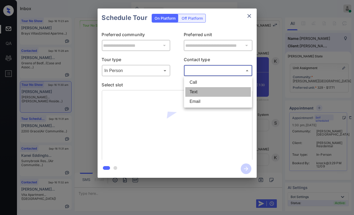
click at [198, 90] on li "Text" at bounding box center [218, 92] width 66 height 10
type input "****"
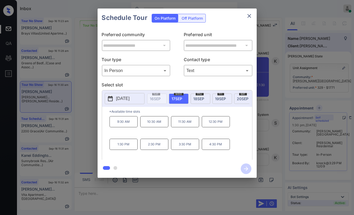
click at [81, 84] on div "**********" at bounding box center [177, 93] width 354 height 186
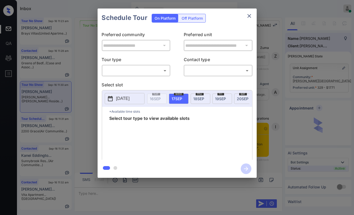
scroll to position [910, 0]
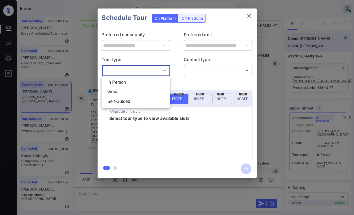
click at [129, 71] on body "Inbox Danielle Dela Cruz Online Set yourself offline Set yourself on break Prof…" at bounding box center [177, 107] width 354 height 215
click at [119, 81] on li "In Person" at bounding box center [136, 82] width 66 height 10
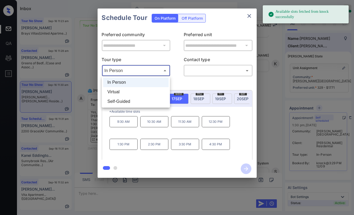
click at [131, 72] on body "Available slots fetched from knock successfully Inbox Danielle Dela Cruz Online…" at bounding box center [177, 107] width 354 height 215
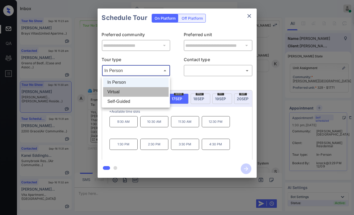
click at [121, 92] on li "Virtual" at bounding box center [136, 92] width 66 height 10
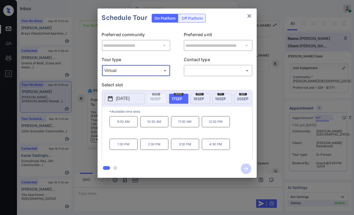
click at [122, 71] on body "Available slots fetched from knock successfully Available slots fetched from kn…" at bounding box center [177, 107] width 354 height 215
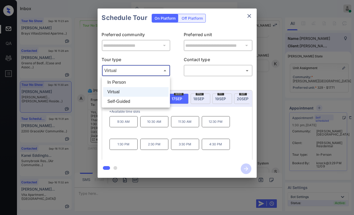
click at [116, 83] on li "In Person" at bounding box center [136, 82] width 66 height 10
type input "********"
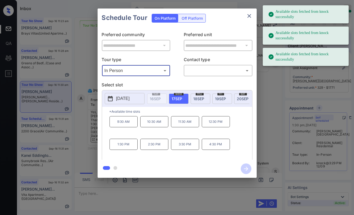
click at [249, 18] on icon "close" at bounding box center [249, 16] width 6 height 6
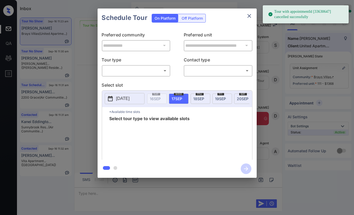
scroll to position [3083, 0]
click at [132, 72] on body "Tour with appointmentId [33630647] cancelled successfully Inbox Danielle Dela C…" at bounding box center [177, 107] width 354 height 215
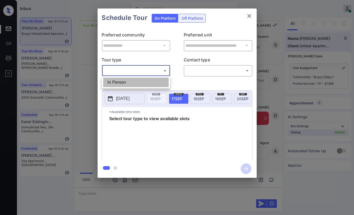
click at [129, 80] on li "In Person" at bounding box center [136, 82] width 66 height 10
type input "********"
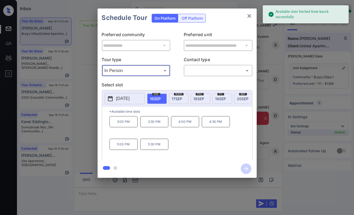
click at [128, 98] on p "2025-09-16" at bounding box center [123, 98] width 14 height 6
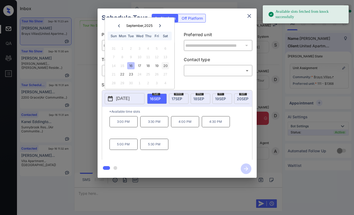
click at [166, 64] on div "20" at bounding box center [165, 65] width 7 height 7
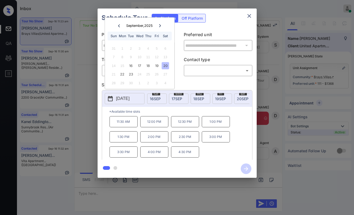
click at [208, 154] on div "11:30 AM 12:00 PM 12:30 PM 1:00 PM 1:30 PM 2:00 PM 2:30 PM 3:00 PM 3:30 PM 4:00…" at bounding box center [181, 137] width 143 height 42
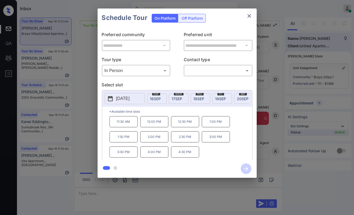
click at [248, 15] on icon "close" at bounding box center [250, 16] width 4 height 4
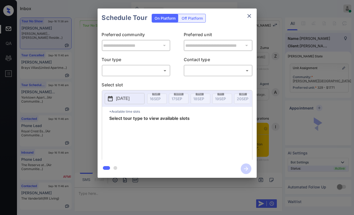
click at [117, 74] on body "Inbox [PERSON_NAME] [PERSON_NAME] Online Set yourself offline Set yourself on b…" at bounding box center [177, 107] width 354 height 215
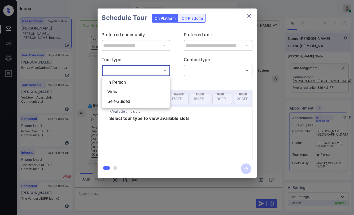
click at [124, 99] on li "Self-Guided" at bounding box center [136, 102] width 66 height 10
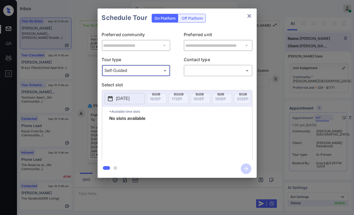
type input "**********"
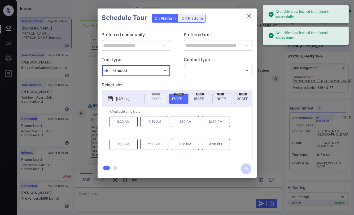
click at [249, 15] on icon "close" at bounding box center [249, 16] width 6 height 6
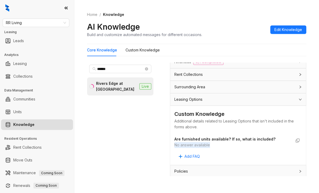
drag, startPoint x: 56, startPoint y: 21, endPoint x: 0, endPoint y: 31, distance: 57.3
click at [0, 31] on html "RR Living Leasing Leads Analytics Leasing Collections Data Management Communiti…" at bounding box center [159, 96] width 319 height 193
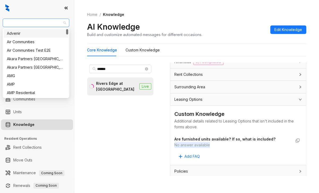
click at [23, 23] on span "RR Living" at bounding box center [36, 23] width 60 height 8
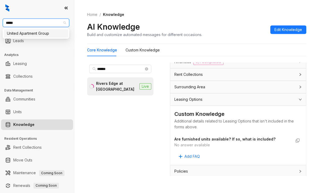
type input "******"
click at [27, 33] on div "United Apartment Group" at bounding box center [36, 34] width 58 height 6
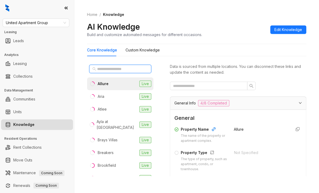
click at [115, 66] on input "text" at bounding box center [120, 69] width 47 height 6
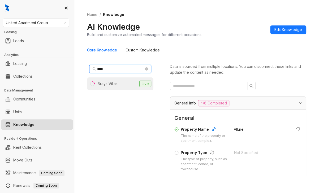
type input "****"
click at [113, 81] on div "Brays Villas" at bounding box center [108, 84] width 20 height 6
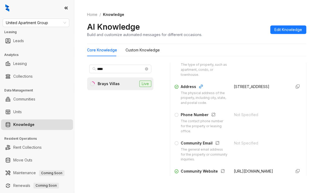
scroll to position [106, 0]
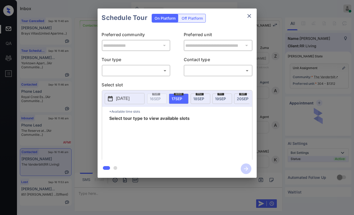
scroll to position [4731, 0]
click at [150, 71] on body "Inbox [PERSON_NAME] [PERSON_NAME] Online Set yourself offline Set yourself on b…" at bounding box center [177, 107] width 354 height 215
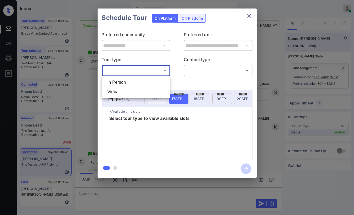
click at [125, 80] on li "In Person" at bounding box center [136, 82] width 66 height 10
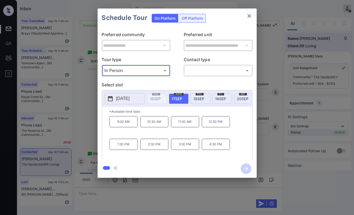
type input "********"
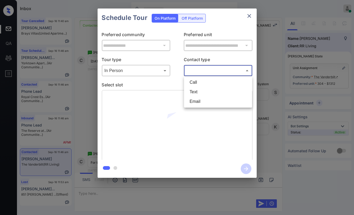
click at [218, 68] on body "Inbox [PERSON_NAME] [PERSON_NAME] Online Set yourself offline Set yourself on b…" at bounding box center [177, 107] width 354 height 215
click at [195, 89] on li "Text" at bounding box center [218, 92] width 66 height 10
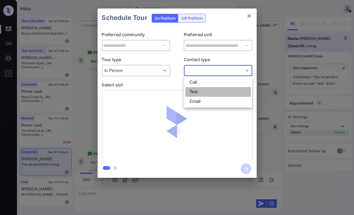
type input "****"
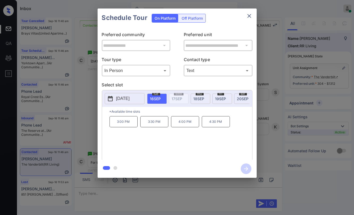
click at [197, 98] on span "[DATE]" at bounding box center [199, 98] width 11 height 5
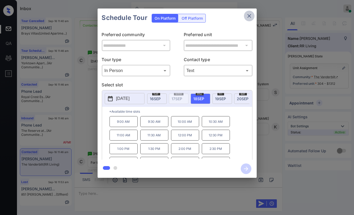
click at [250, 14] on icon "close" at bounding box center [250, 16] width 4 height 4
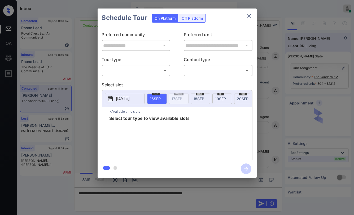
scroll to position [4731, 0]
click at [117, 69] on body "Inbox [PERSON_NAME] [PERSON_NAME] Online Set yourself offline Set yourself on b…" at bounding box center [177, 107] width 354 height 215
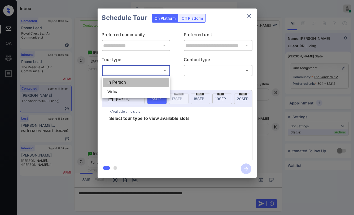
click at [120, 81] on li "In Person" at bounding box center [136, 82] width 66 height 10
type input "********"
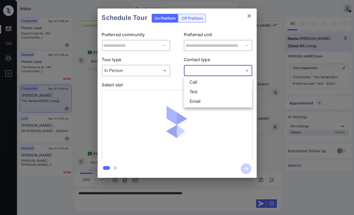
drag, startPoint x: 212, startPoint y: 73, endPoint x: 209, endPoint y: 72, distance: 3.5
click at [211, 72] on body "Inbox [PERSON_NAME] [PERSON_NAME] Online Set yourself offline Set yourself on b…" at bounding box center [177, 107] width 354 height 215
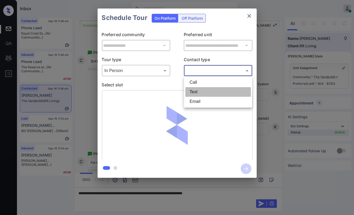
click at [199, 88] on li "Text" at bounding box center [218, 92] width 66 height 10
type input "****"
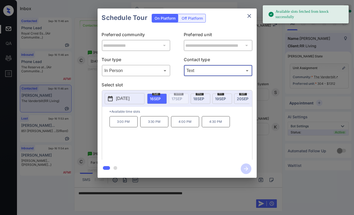
click at [199, 98] on span "[DATE]" at bounding box center [199, 98] width 11 height 5
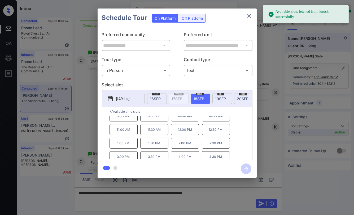
scroll to position [8, 0]
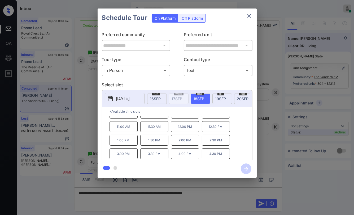
click at [247, 17] on icon "close" at bounding box center [249, 16] width 6 height 6
